Goal: Contribute content: Add original content to the website for others to see

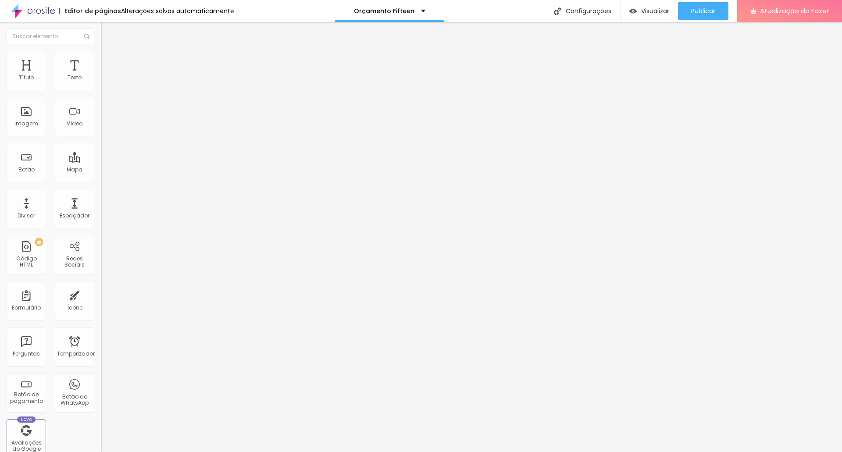
click at [101, 53] on img at bounding box center [105, 55] width 8 height 8
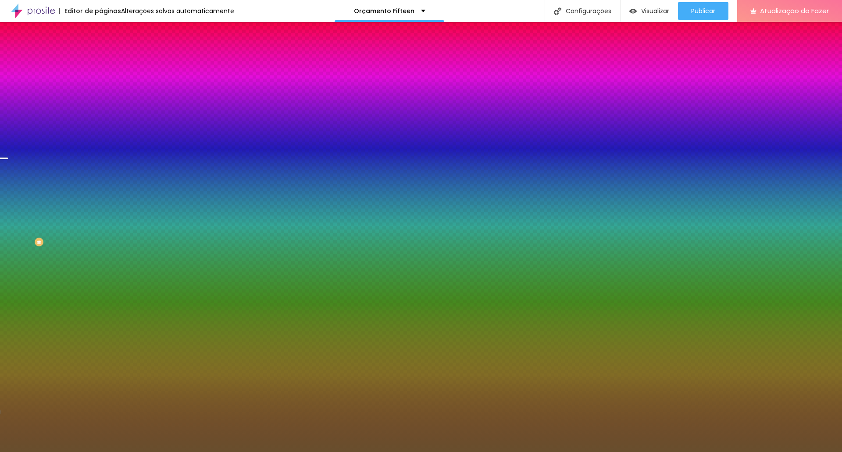
click at [106, 81] on font "Trocar imagem" at bounding box center [127, 76] width 43 height 7
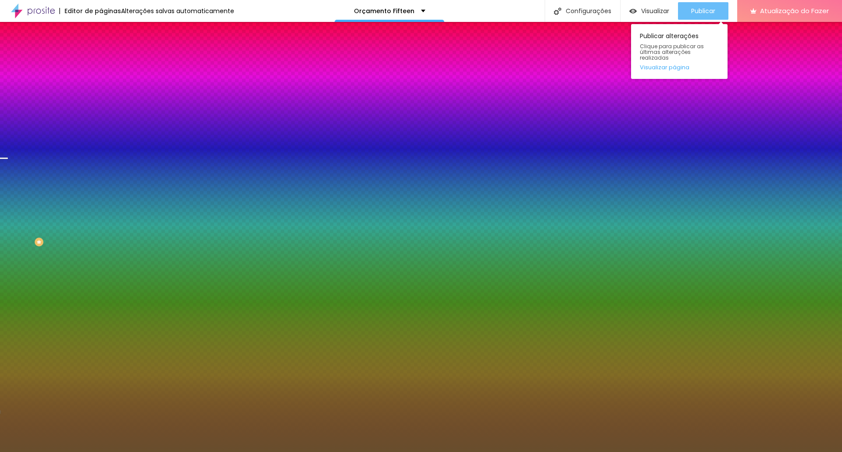
click at [697, 11] on font "Publicar" at bounding box center [703, 11] width 24 height 9
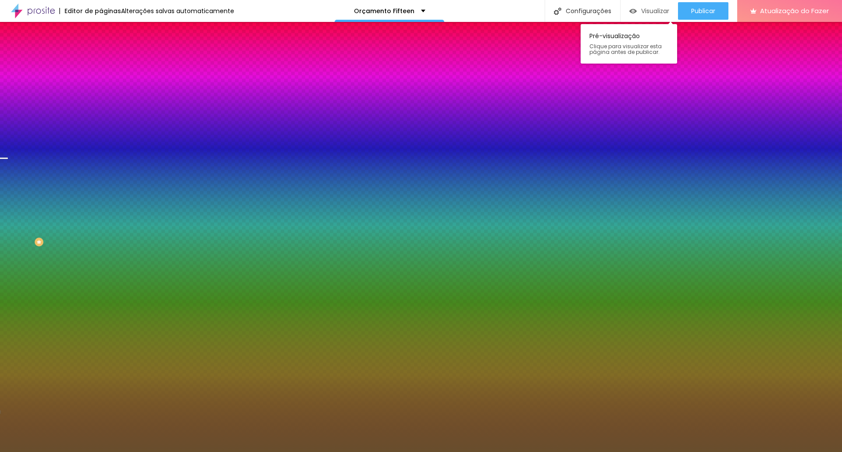
click at [654, 13] on font "Visualizar" at bounding box center [655, 11] width 28 height 9
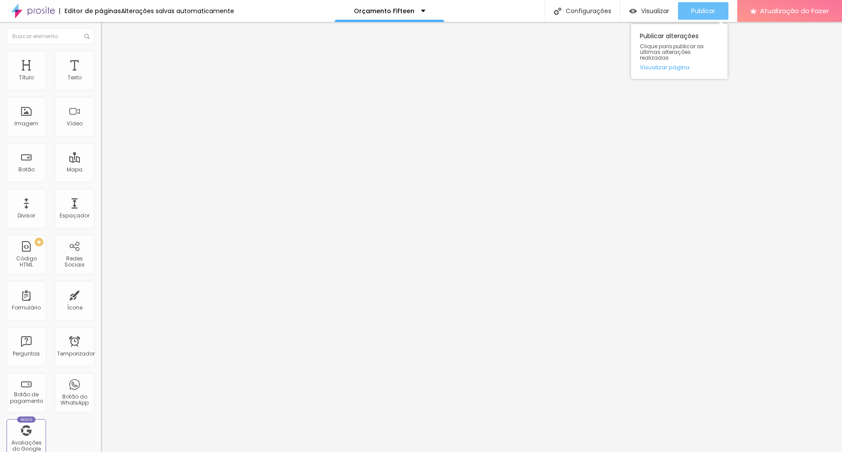
click at [697, 10] on font "Publicar" at bounding box center [703, 11] width 24 height 9
click at [109, 60] on font "Avançado" at bounding box center [123, 56] width 29 height 7
click at [101, 54] on img at bounding box center [105, 55] width 8 height 8
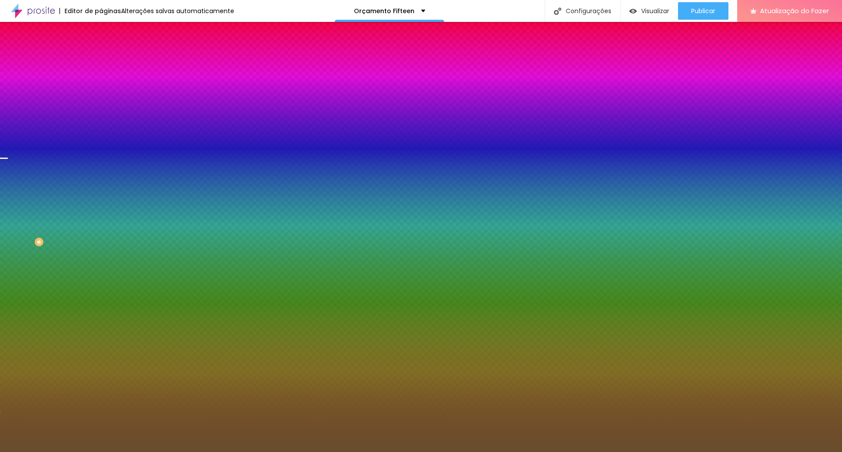
click at [106, 81] on font "Trocar imagem" at bounding box center [127, 76] width 43 height 7
drag, startPoint x: 492, startPoint y: 257, endPoint x: 495, endPoint y: 254, distance: 4.7
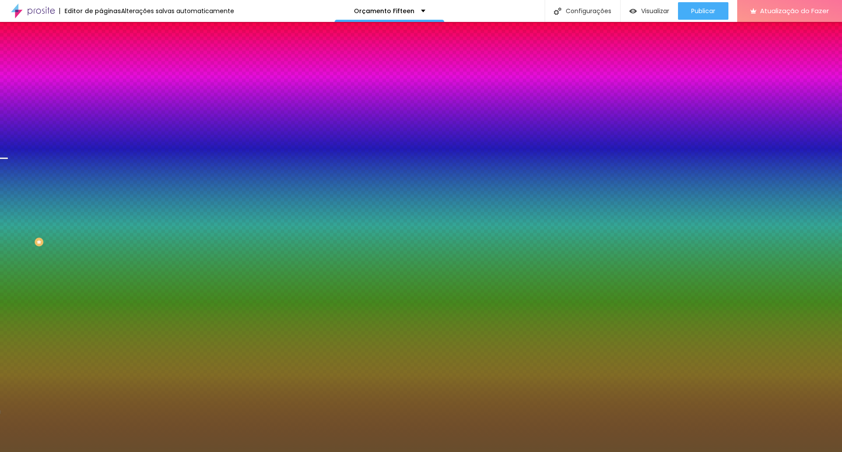
click at [106, 81] on font "Trocar imagem" at bounding box center [127, 76] width 43 height 7
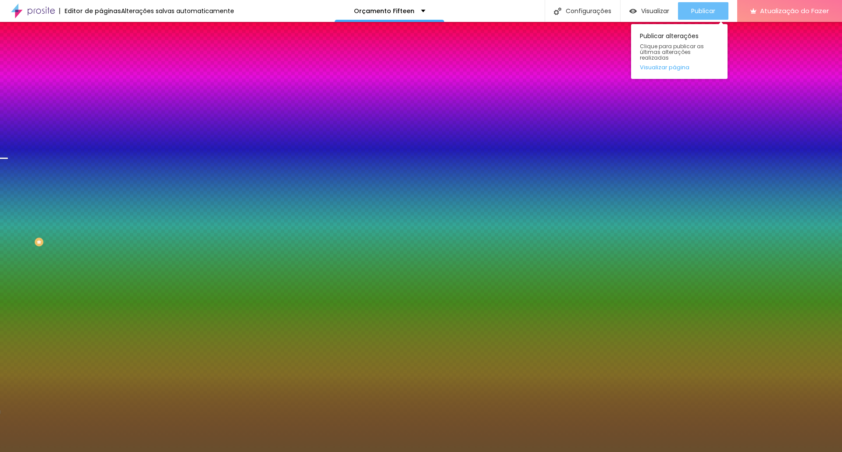
click at [697, 13] on font "Publicar" at bounding box center [703, 11] width 24 height 9
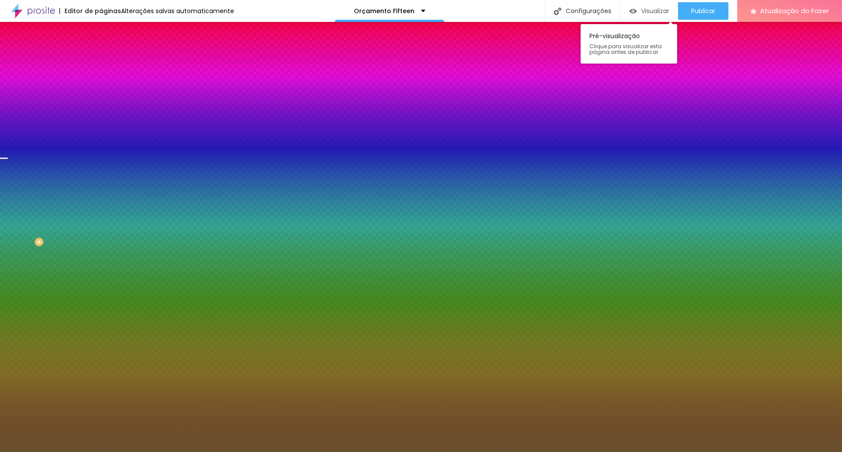
click at [644, 11] on font "Visualizar" at bounding box center [655, 11] width 28 height 9
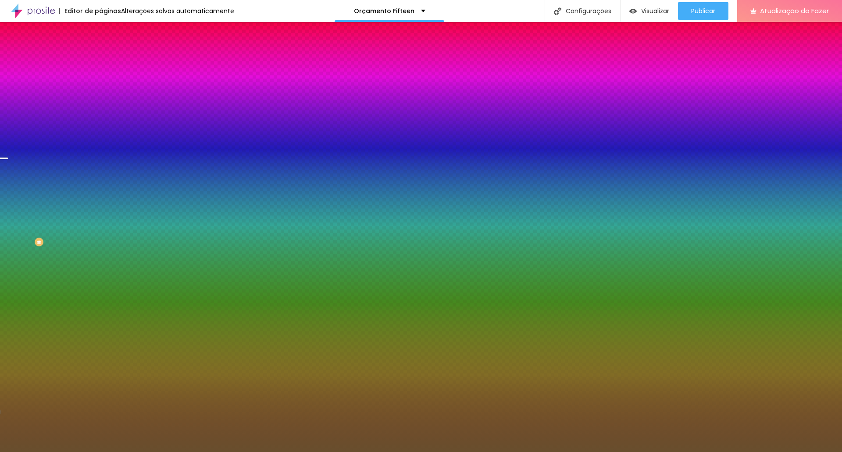
click at [106, 81] on font "Trocar imagem" at bounding box center [127, 76] width 43 height 7
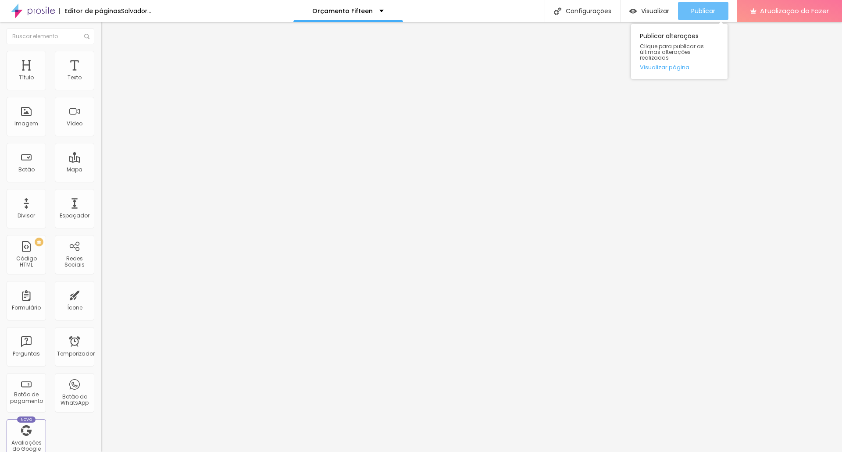
click at [699, 7] on font "Publicar" at bounding box center [703, 11] width 24 height 9
click at [106, 75] on font "Trocar imagem" at bounding box center [127, 71] width 43 height 7
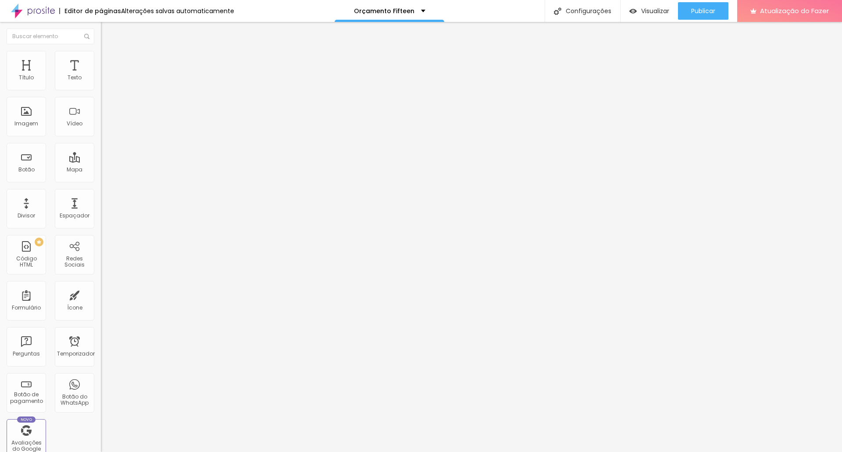
click at [106, 75] on font "Trocar imagem" at bounding box center [127, 71] width 43 height 7
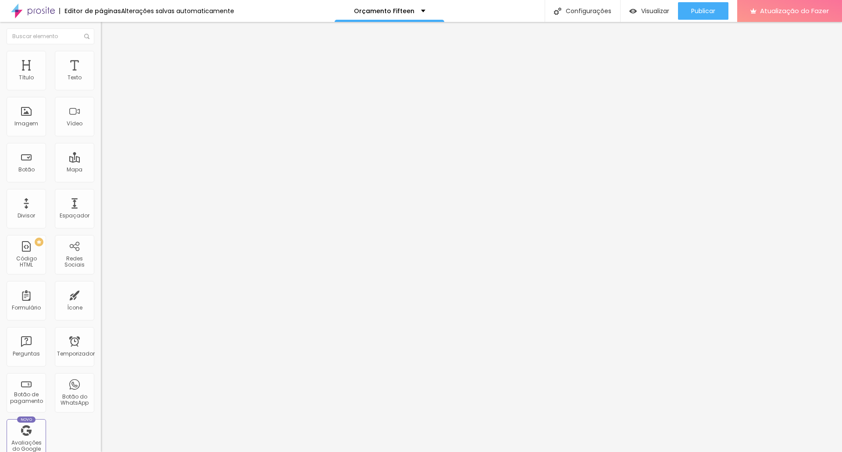
click at [106, 75] on font "Trocar imagem" at bounding box center [127, 71] width 43 height 7
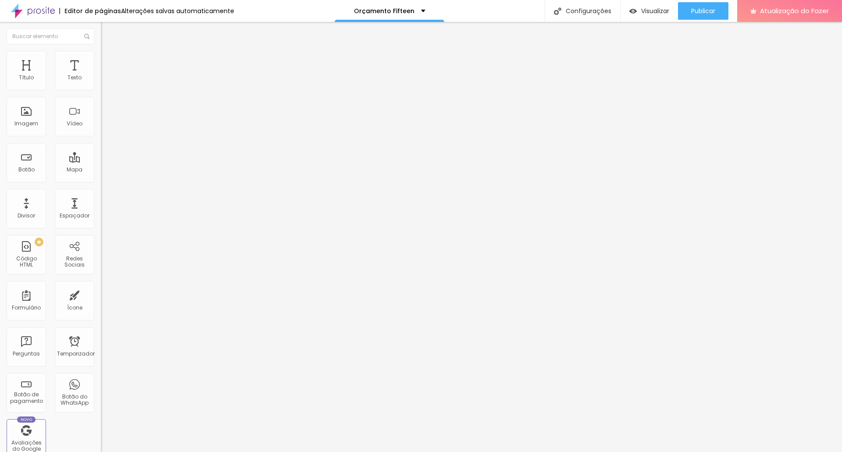
click at [699, 10] on font "Publicar" at bounding box center [703, 11] width 24 height 9
click at [106, 75] on font "Trocar imagem" at bounding box center [127, 71] width 43 height 7
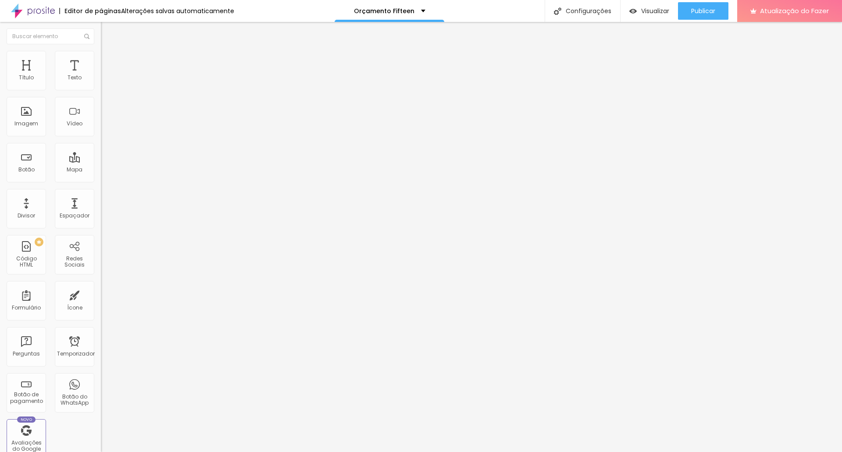
click at [106, 75] on font "Trocar imagem" at bounding box center [127, 71] width 43 height 7
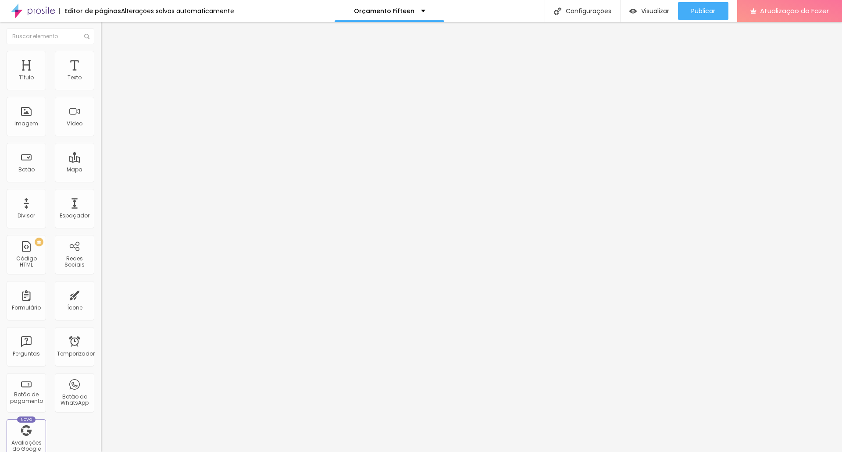
click at [101, 53] on img at bounding box center [105, 55] width 8 height 8
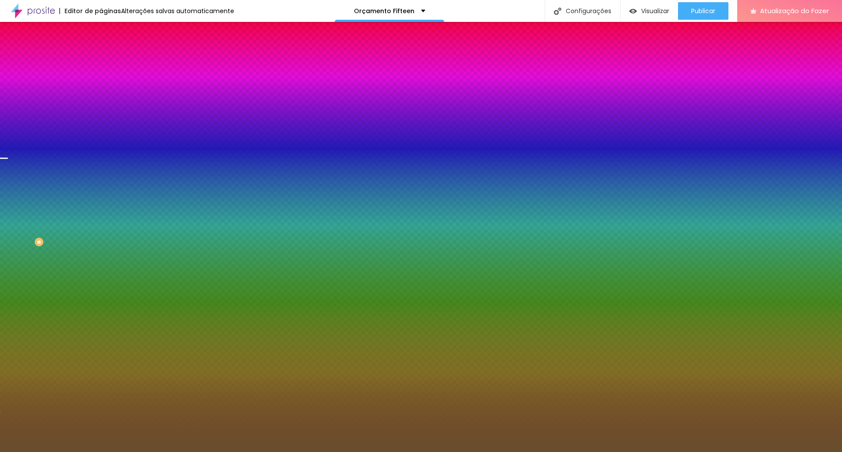
click at [106, 81] on font "Trocar imagem" at bounding box center [127, 76] width 43 height 7
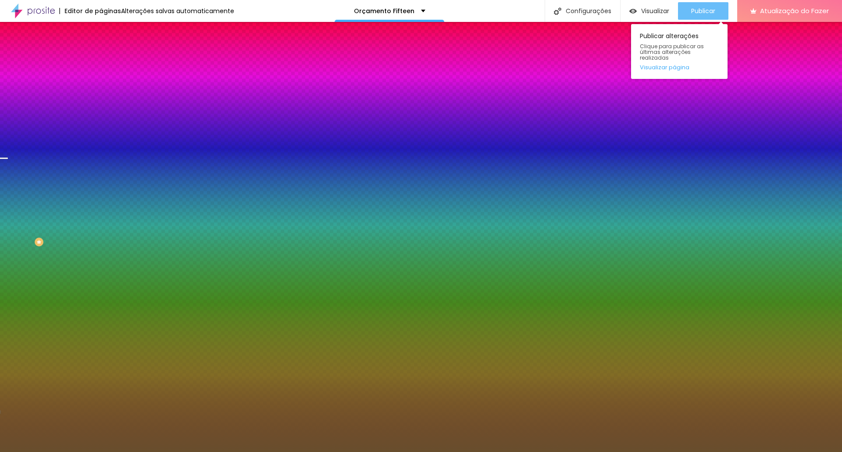
click at [714, 11] on font "Publicar" at bounding box center [703, 11] width 24 height 9
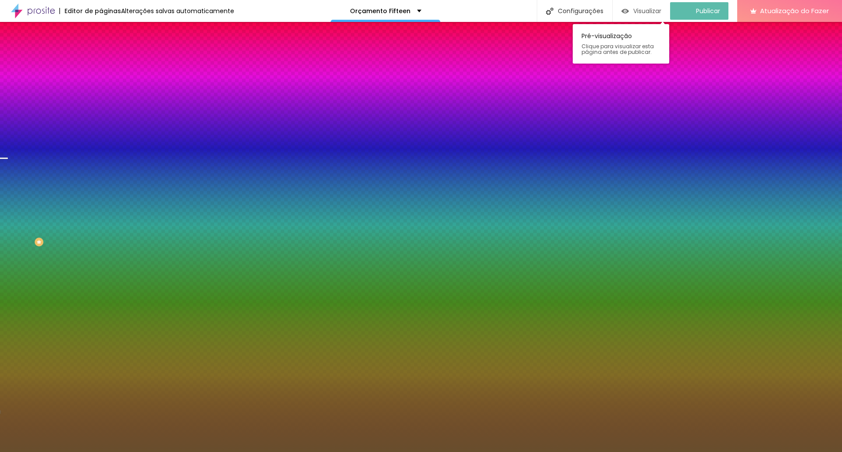
click at [655, 10] on font "Visualizar" at bounding box center [647, 11] width 28 height 9
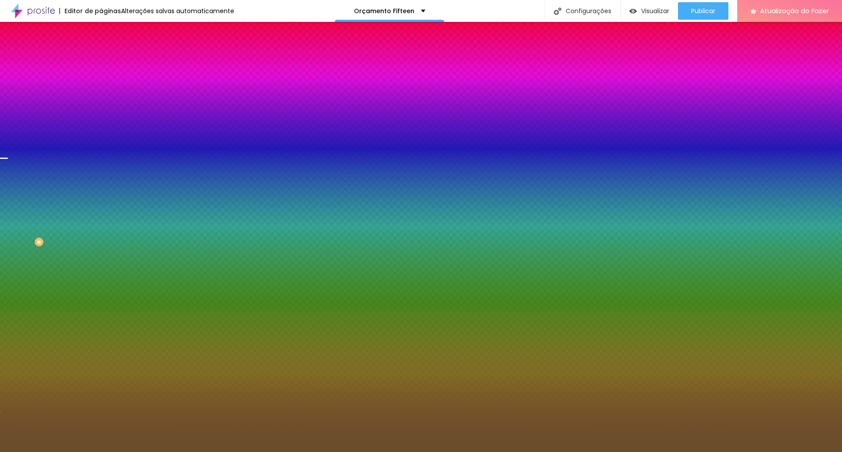
click at [106, 81] on font "Trocar imagem" at bounding box center [127, 76] width 43 height 7
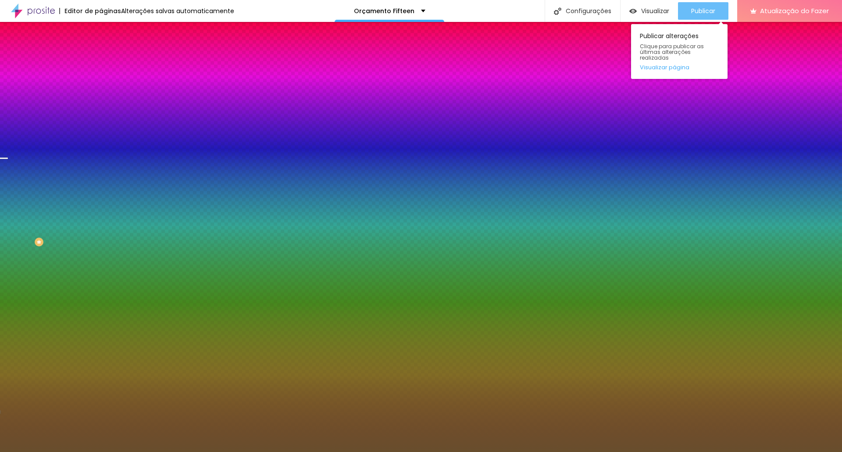
click at [699, 13] on font "Publicar" at bounding box center [703, 11] width 24 height 9
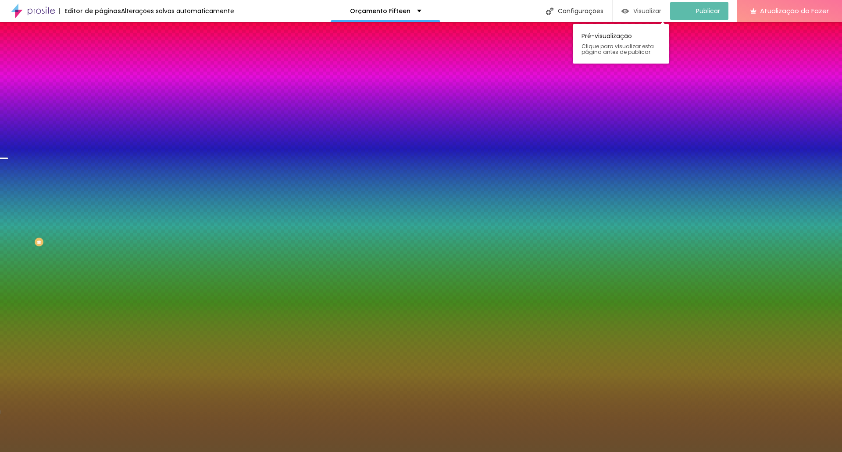
click at [654, 7] on font "Visualizar" at bounding box center [647, 11] width 28 height 9
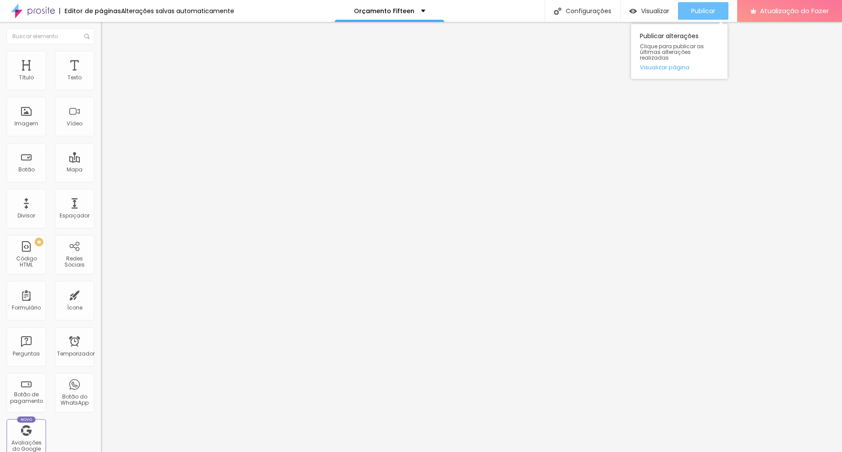
click at [693, 10] on font "Publicar" at bounding box center [703, 11] width 24 height 9
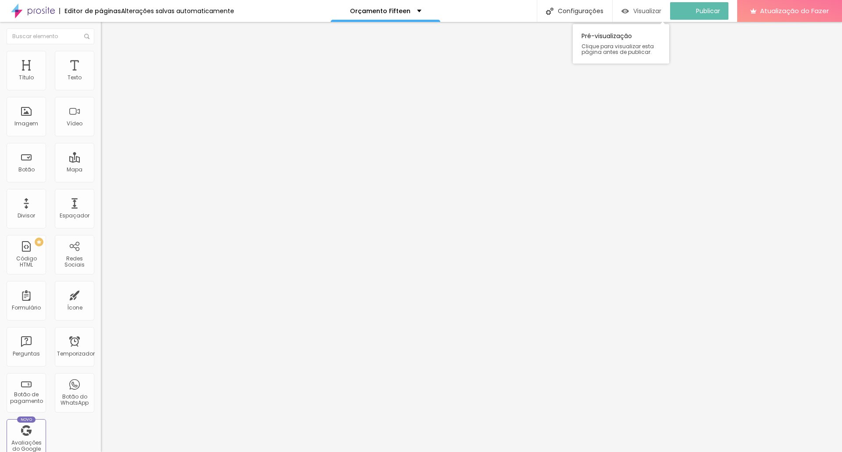
click at [652, 10] on font "Visualizar" at bounding box center [647, 11] width 28 height 9
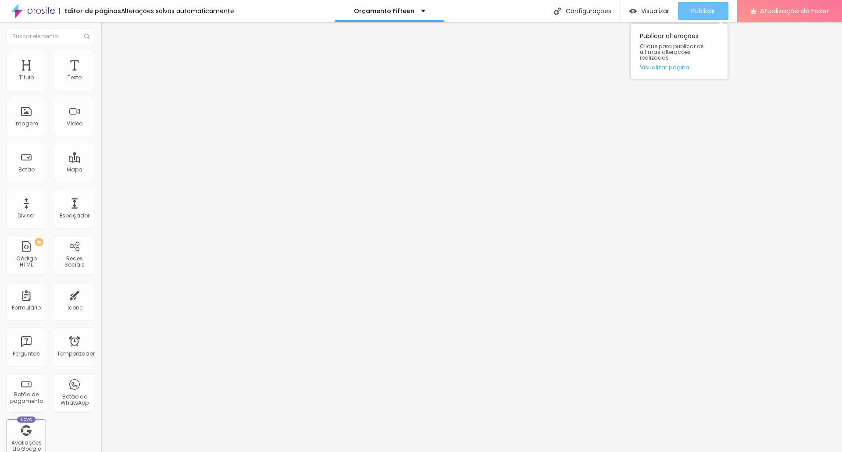
click at [698, 13] on font "Publicar" at bounding box center [703, 11] width 24 height 9
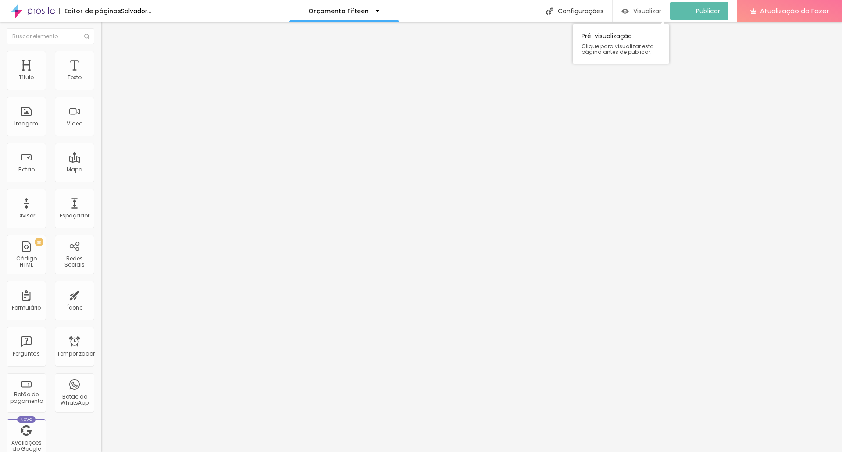
click at [644, 13] on font "Visualizar" at bounding box center [647, 11] width 28 height 9
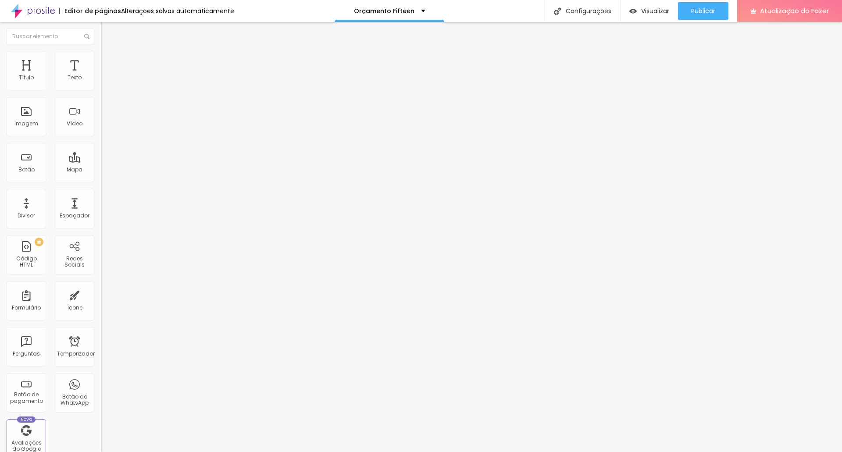
click at [106, 75] on font "Trocar imagem" at bounding box center [127, 71] width 43 height 7
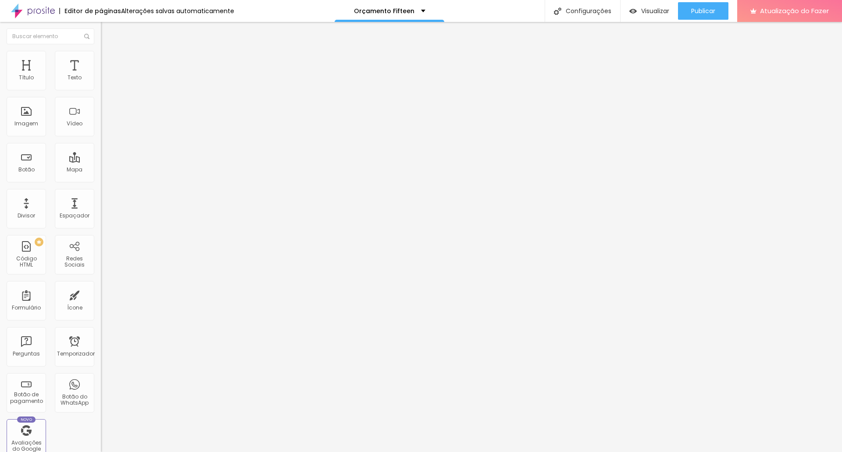
click at [106, 75] on font "Trocar imagem" at bounding box center [127, 71] width 43 height 7
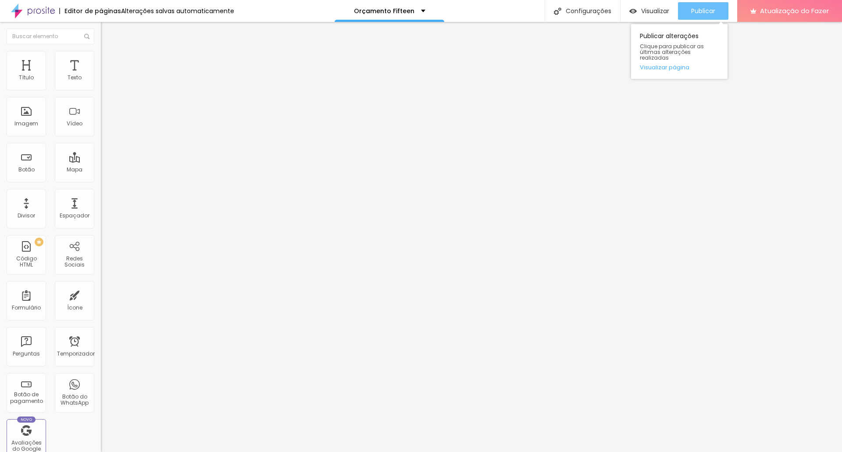
click at [696, 11] on font "Publicar" at bounding box center [703, 11] width 24 height 9
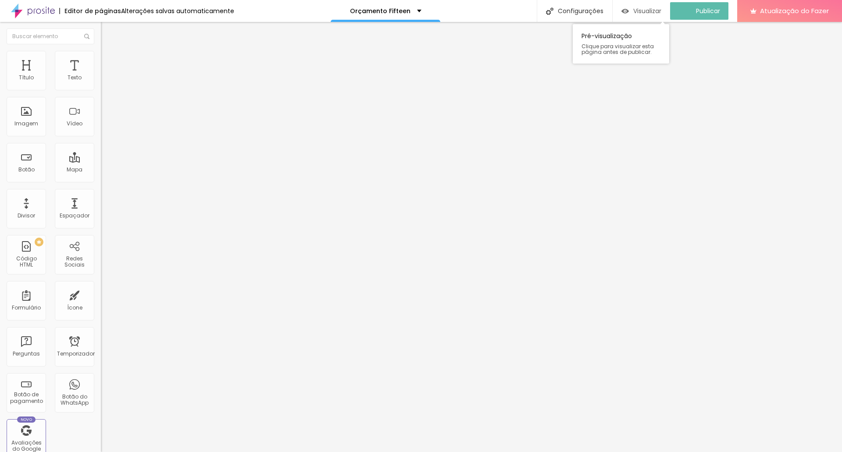
click at [645, 10] on font "Visualizar" at bounding box center [647, 11] width 28 height 9
click at [106, 75] on font "Trocar imagem" at bounding box center [127, 71] width 43 height 7
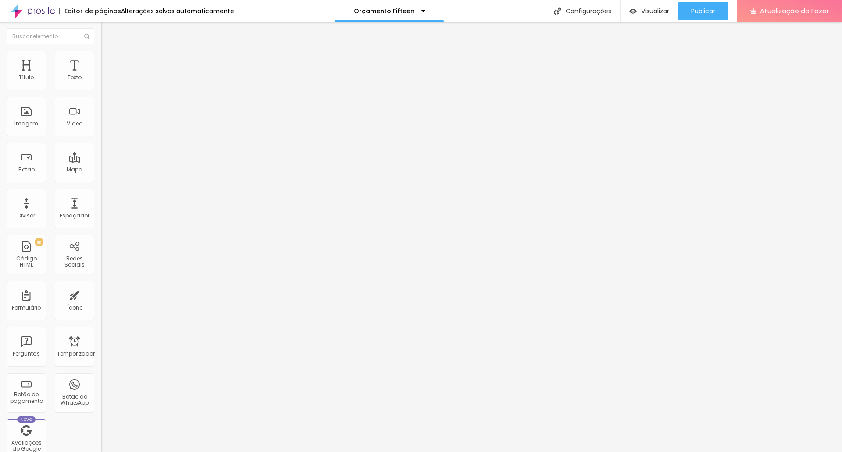
click at [106, 75] on font "Trocar imagem" at bounding box center [127, 71] width 43 height 7
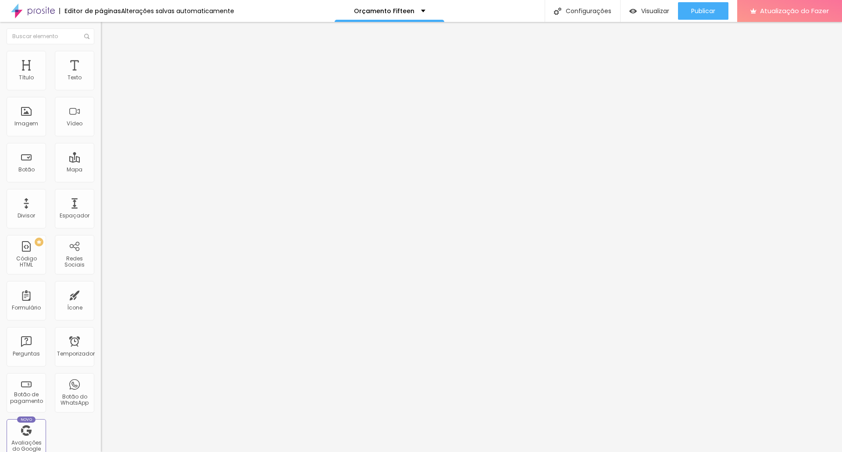
click at [709, 11] on font "Publicar" at bounding box center [703, 11] width 24 height 9
click at [651, 12] on font "Visualizar" at bounding box center [655, 11] width 28 height 9
